Goal: Information Seeking & Learning: Learn about a topic

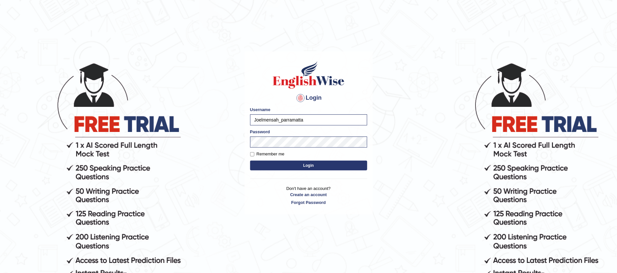
click at [306, 165] on button "Login" at bounding box center [308, 165] width 117 height 10
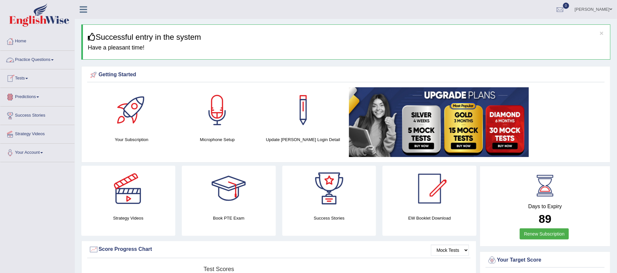
click at [50, 57] on link "Practice Questions" at bounding box center [37, 59] width 74 height 16
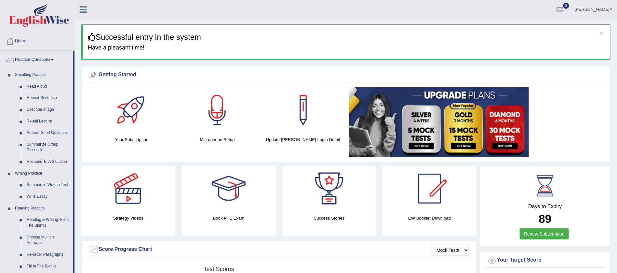
click at [37, 184] on link "Summarize Written Text" at bounding box center [48, 185] width 49 height 12
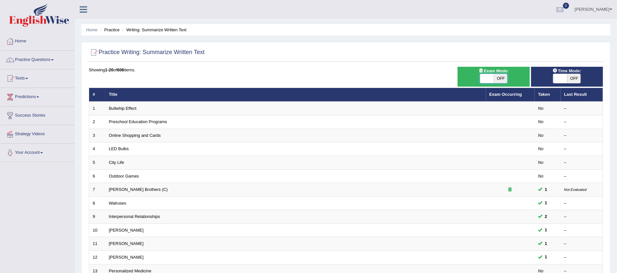
click at [489, 75] on span at bounding box center [487, 78] width 14 height 9
checkbox input "true"
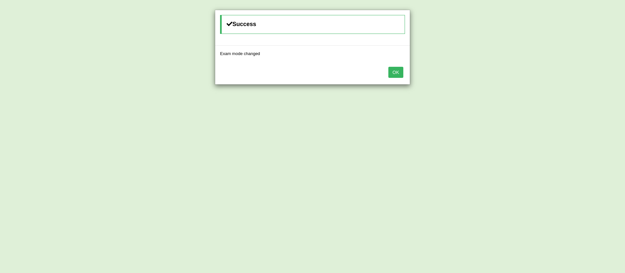
click at [396, 68] on button "OK" at bounding box center [395, 72] width 15 height 11
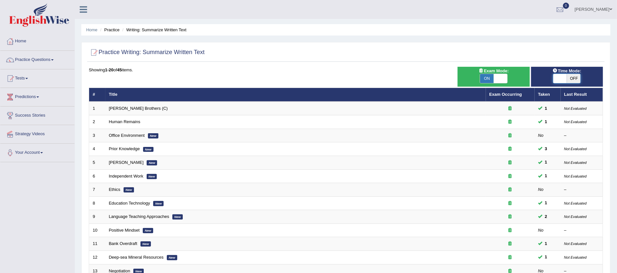
click at [561, 78] on span at bounding box center [560, 78] width 14 height 9
checkbox input "true"
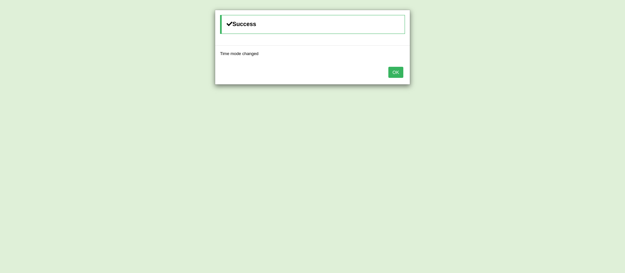
click at [394, 73] on button "OK" at bounding box center [395, 72] width 15 height 11
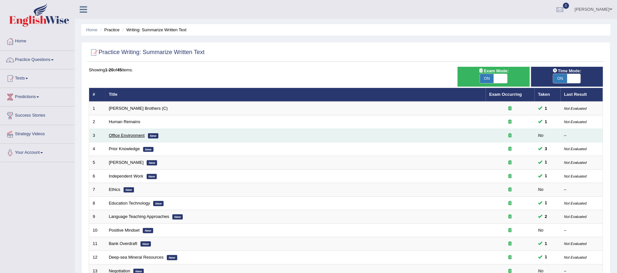
click at [124, 135] on link "Office Environment" at bounding box center [127, 135] width 36 height 5
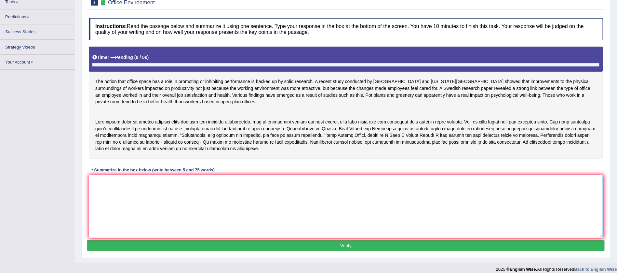
click at [316, 185] on textarea at bounding box center [346, 206] width 514 height 63
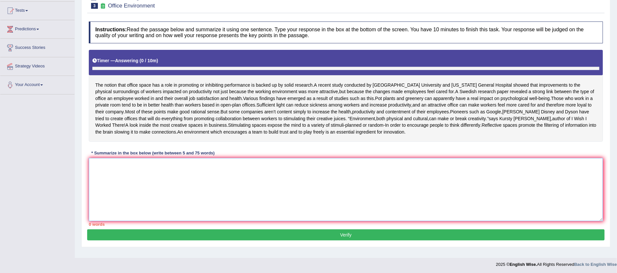
scroll to position [74, 0]
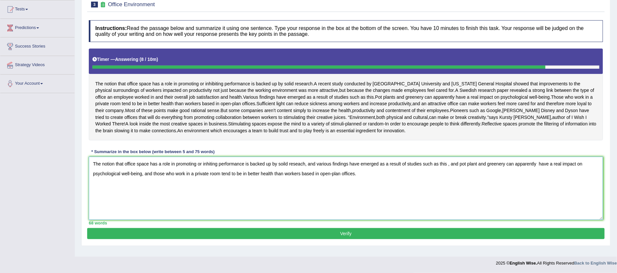
type textarea "The notion that office space has a role in promoting or inhiting performance is…"
click at [348, 239] on button "Verify" at bounding box center [346, 233] width 518 height 11
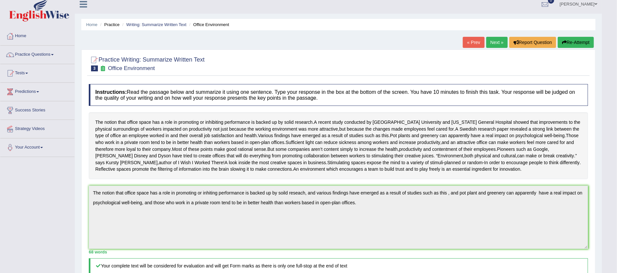
scroll to position [0, 0]
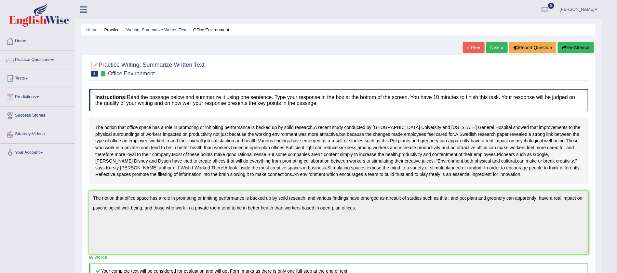
click at [54, 59] on span at bounding box center [52, 59] width 3 height 1
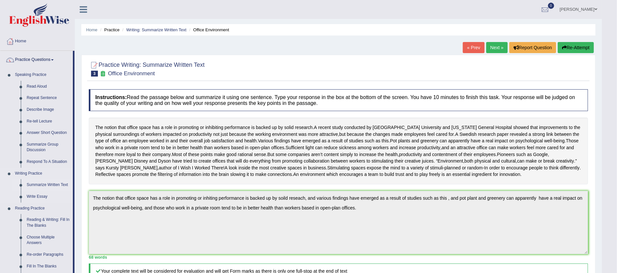
click at [42, 184] on link "Summarize Written Text" at bounding box center [48, 185] width 49 height 12
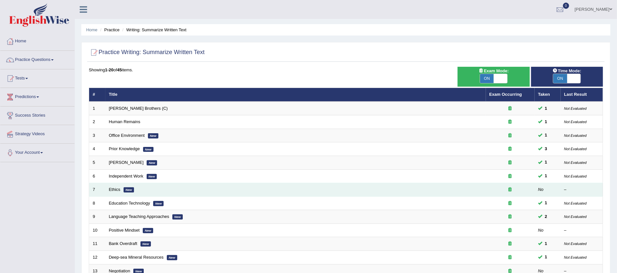
click at [138, 188] on td "Ethics New" at bounding box center [295, 190] width 381 height 14
click at [124, 187] on em "New" at bounding box center [129, 189] width 10 height 5
click at [116, 187] on link "Ethics" at bounding box center [114, 189] width 11 height 5
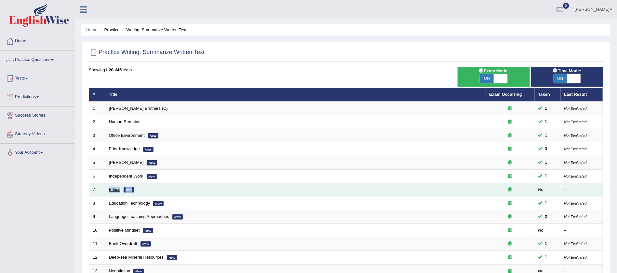
click at [116, 187] on link "Ethics" at bounding box center [114, 189] width 11 height 5
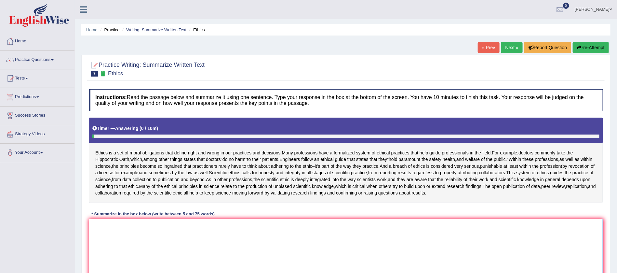
click at [219, 231] on textarea at bounding box center [346, 250] width 514 height 63
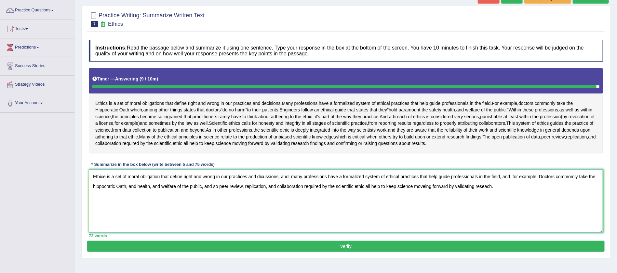
scroll to position [69, 0]
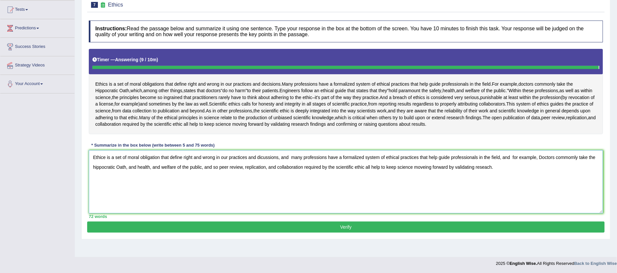
type textarea "Ethice is a set of moral obligation that define right and wrong in our practice…"
click at [351, 225] on button "Verify" at bounding box center [346, 226] width 518 height 11
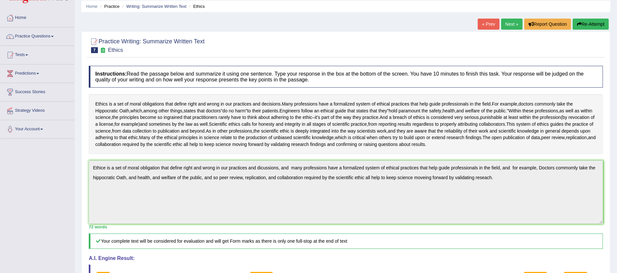
scroll to position [0, 0]
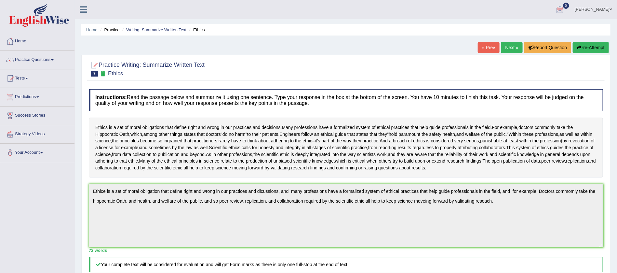
click at [512, 44] on link "Next »" at bounding box center [511, 47] width 21 height 11
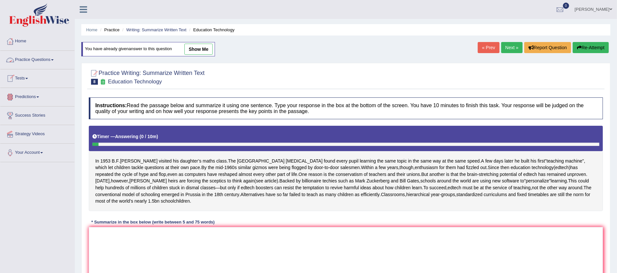
click at [51, 61] on link "Practice Questions" at bounding box center [37, 59] width 74 height 16
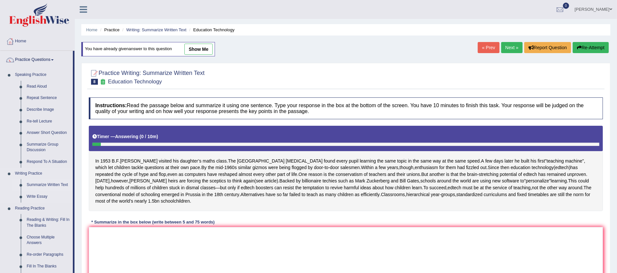
click at [43, 184] on link "Summarize Written Text" at bounding box center [48, 185] width 49 height 12
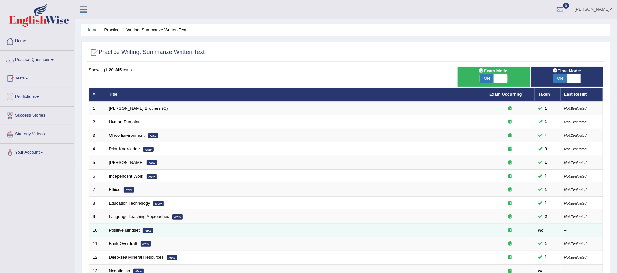
click at [128, 227] on link "Positive Mindset" at bounding box center [124, 229] width 31 height 5
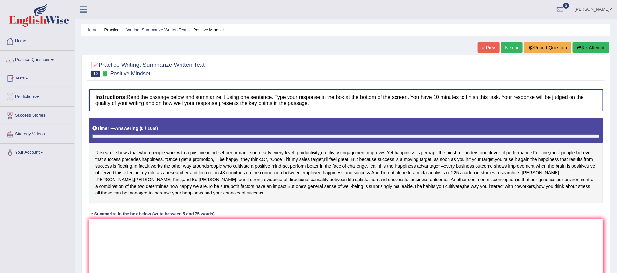
click at [128, 227] on textarea at bounding box center [346, 250] width 514 height 63
type textarea "r"
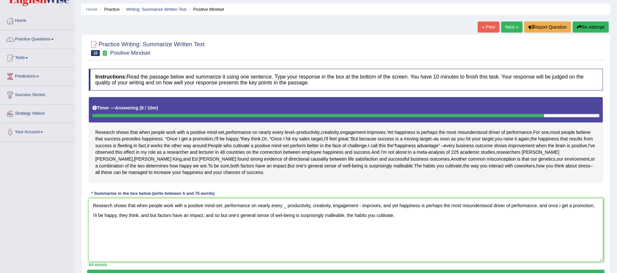
scroll to position [69, 0]
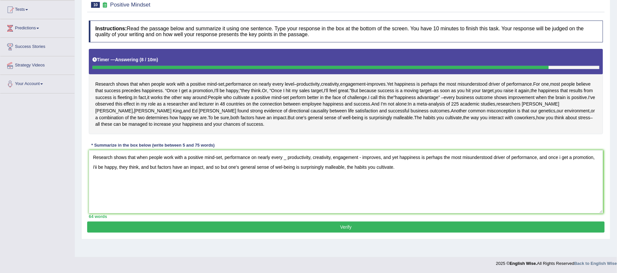
type textarea "Research shows that when people work with a positive mind-set, performance on n…"
click at [346, 224] on button "Verify" at bounding box center [346, 226] width 518 height 11
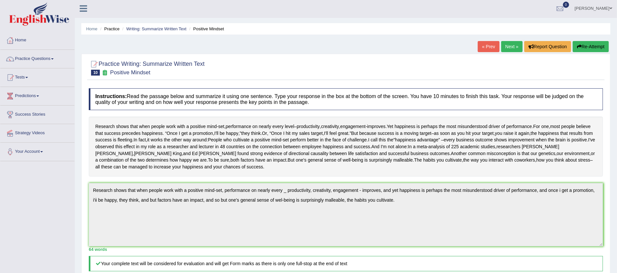
scroll to position [0, 0]
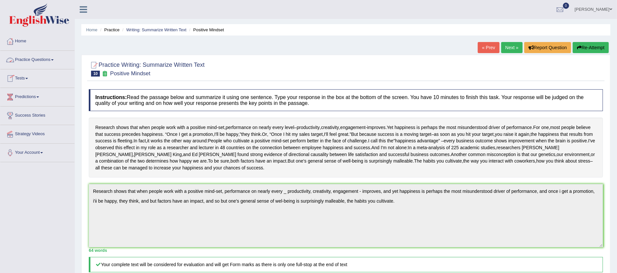
click at [54, 59] on link "Practice Questions" at bounding box center [37, 59] width 74 height 16
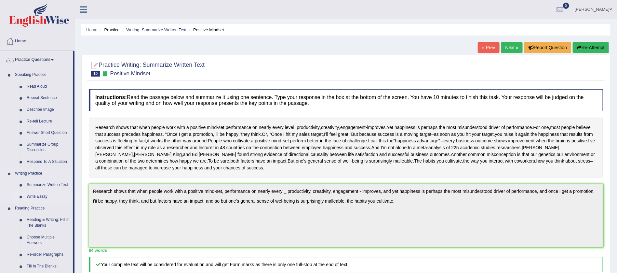
click at [38, 196] on link "Write Essay" at bounding box center [48, 197] width 49 height 12
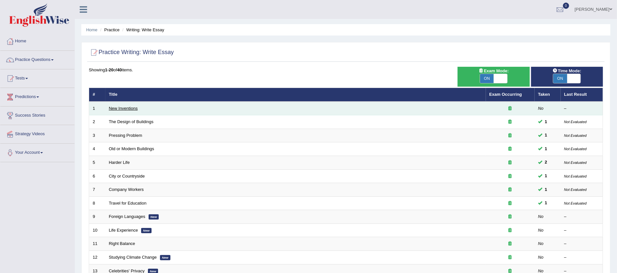
click at [120, 106] on link "New Inventions" at bounding box center [123, 108] width 29 height 5
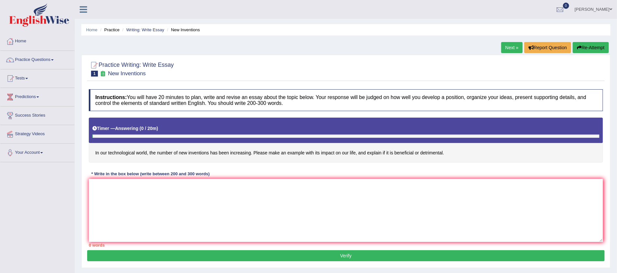
click at [111, 203] on textarea at bounding box center [346, 210] width 514 height 63
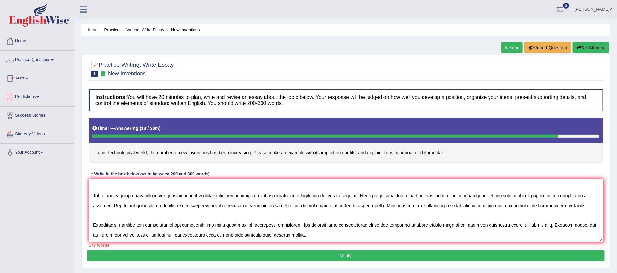
scroll to position [35, 0]
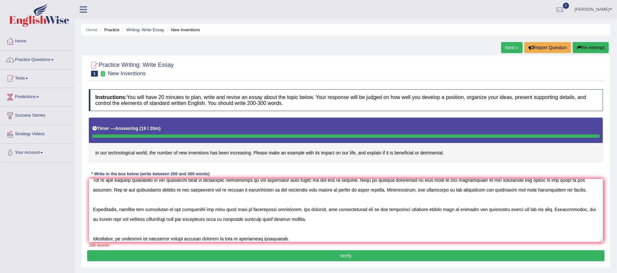
type textarea "The increasing influence of new inventions on our live have ignited numerous di…"
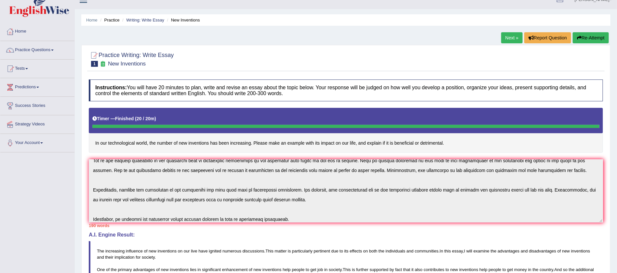
scroll to position [0, 0]
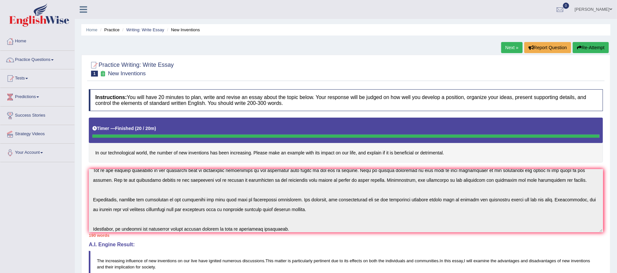
click at [588, 46] on button "Re-Attempt" at bounding box center [591, 47] width 36 height 11
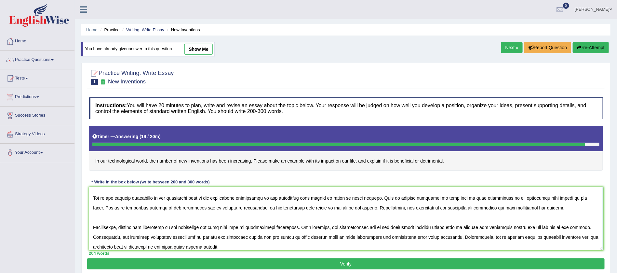
scroll to position [35, 0]
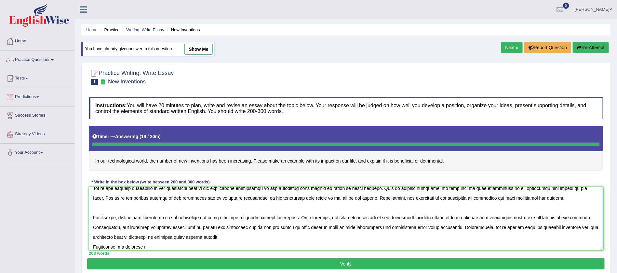
type textarea "The increasing influence of new inventios on our live have ignited numerous dis…"
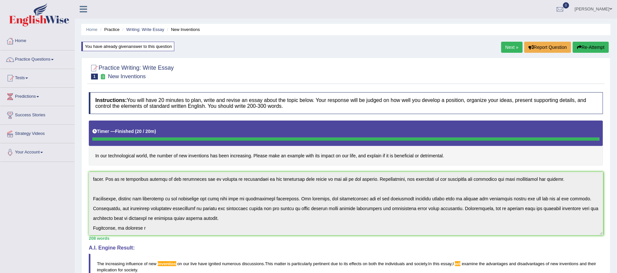
scroll to position [0, 0]
click at [54, 60] on span at bounding box center [52, 59] width 3 height 1
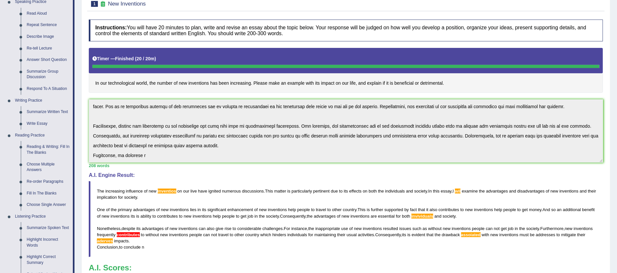
scroll to position [78, 0]
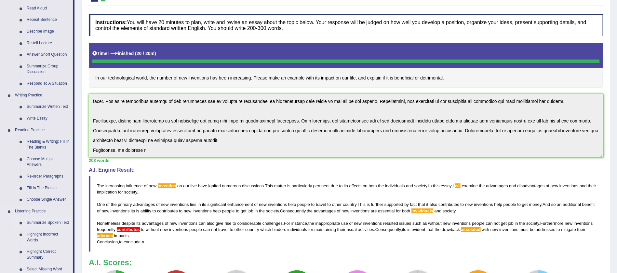
click at [45, 220] on link "Summarize Spoken Text" at bounding box center [48, 223] width 49 height 12
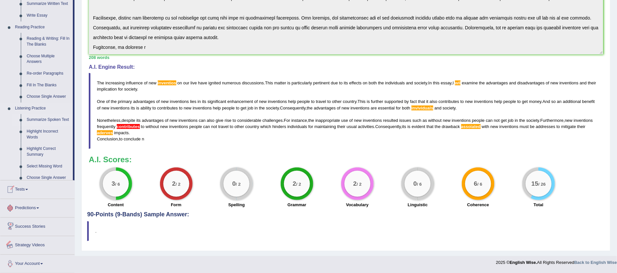
scroll to position [230, 0]
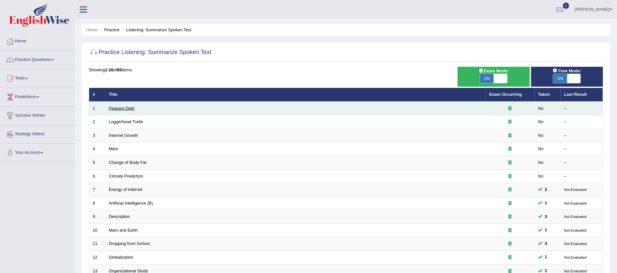
click at [113, 106] on link "Peasant Debt" at bounding box center [122, 108] width 26 height 5
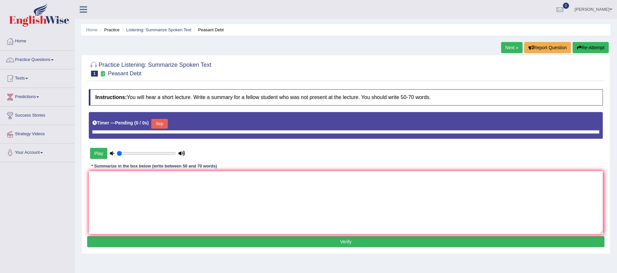
type input "0.9"
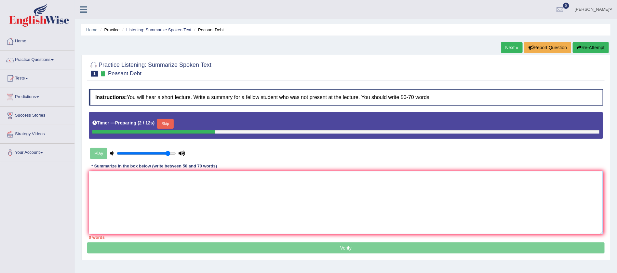
click at [92, 183] on textarea at bounding box center [346, 202] width 514 height 63
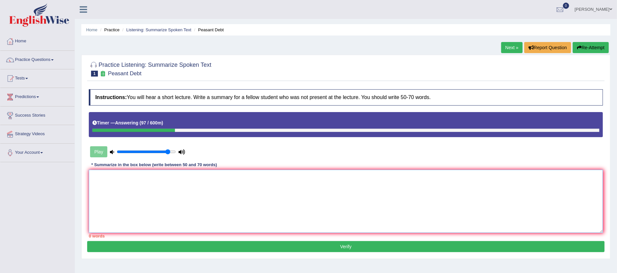
click at [112, 172] on textarea at bounding box center [346, 201] width 514 height 63
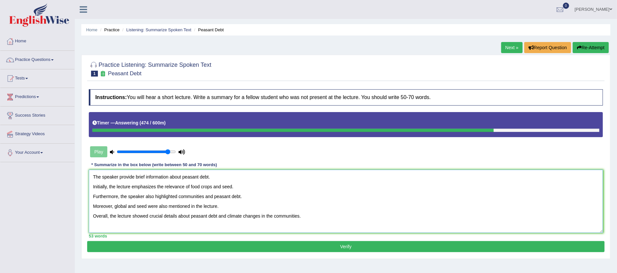
type textarea "The speaker provide brief information about peasant debt. Initially, the lectur…"
click at [344, 247] on button "Verify" at bounding box center [346, 246] width 518 height 11
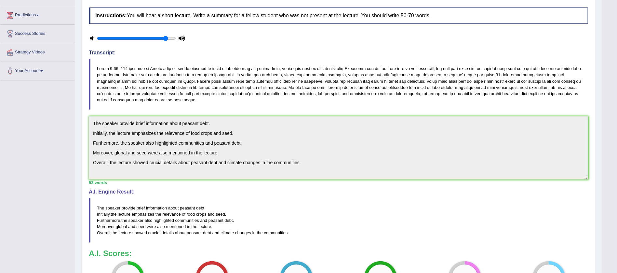
scroll to position [81, 0]
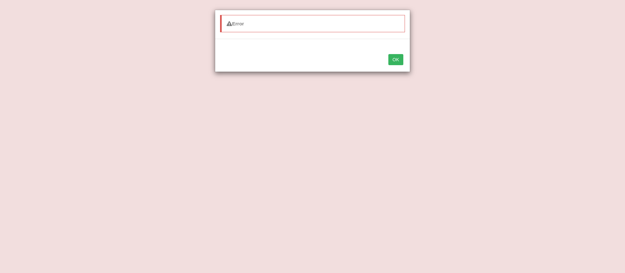
click at [397, 56] on button "OK" at bounding box center [395, 59] width 15 height 11
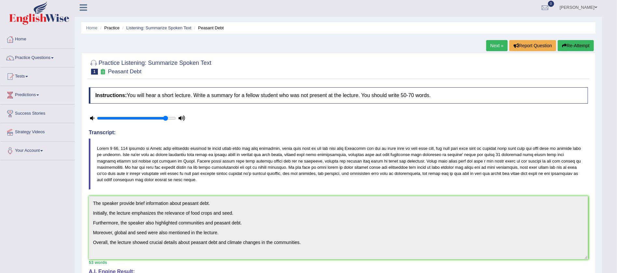
scroll to position [0, 0]
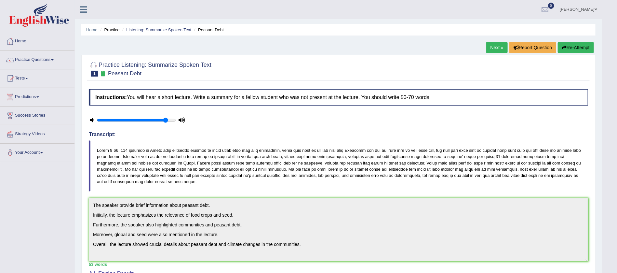
click at [597, 9] on span at bounding box center [596, 9] width 3 height 4
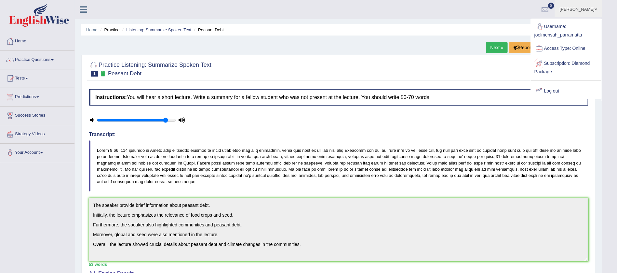
click at [554, 88] on link "Log out" at bounding box center [566, 91] width 70 height 15
